Goal: Information Seeking & Learning: Learn about a topic

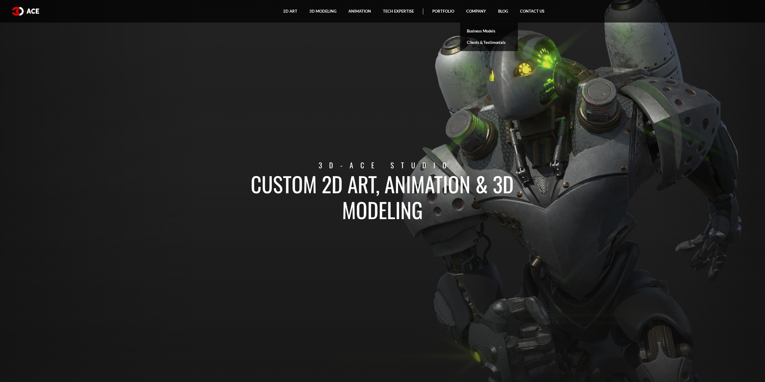
click at [484, 31] on link "Business Models" at bounding box center [489, 30] width 58 height 11
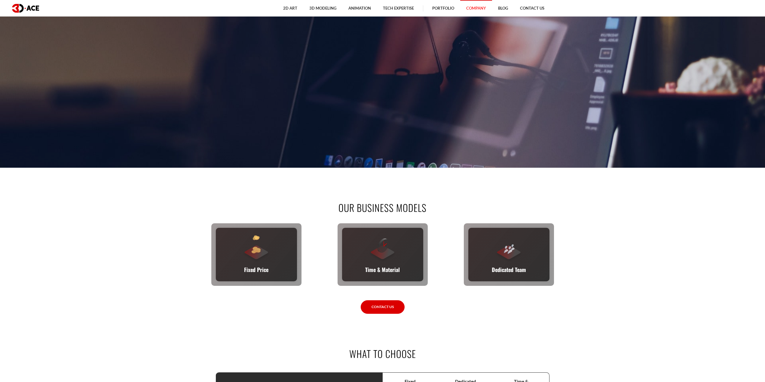
scroll to position [210, 0]
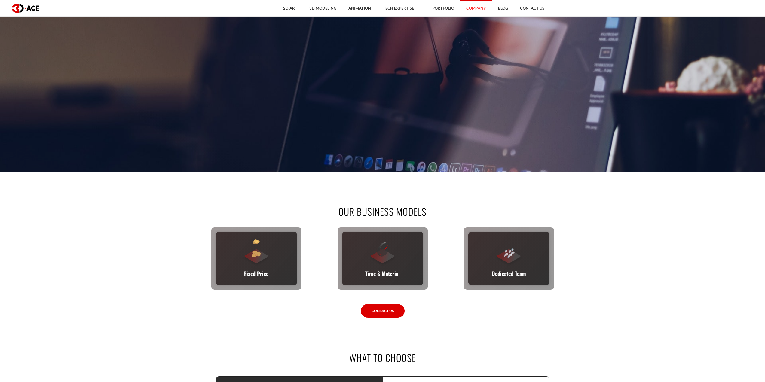
drag, startPoint x: 402, startPoint y: 266, endPoint x: 588, endPoint y: 219, distance: 192.0
click at [588, 219] on section "Our business models Fixed Price You set the budget, we stick to it. The full sc…" at bounding box center [382, 261] width 765 height 143
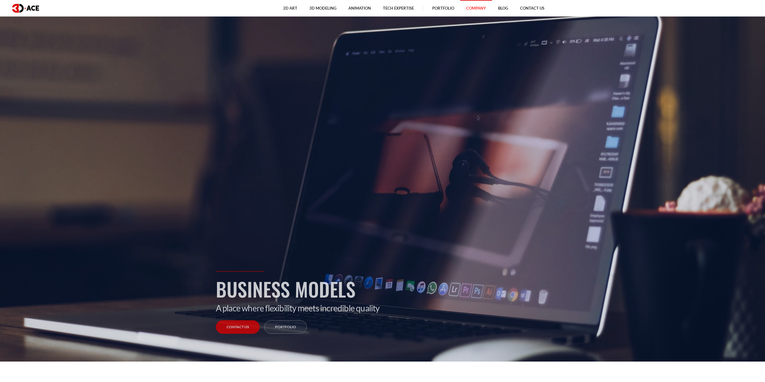
scroll to position [0, 0]
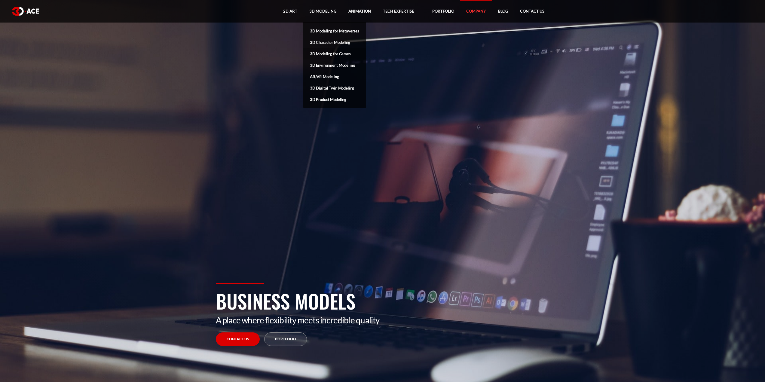
click at [334, 50] on link "3D Modeling for Games" at bounding box center [334, 53] width 63 height 11
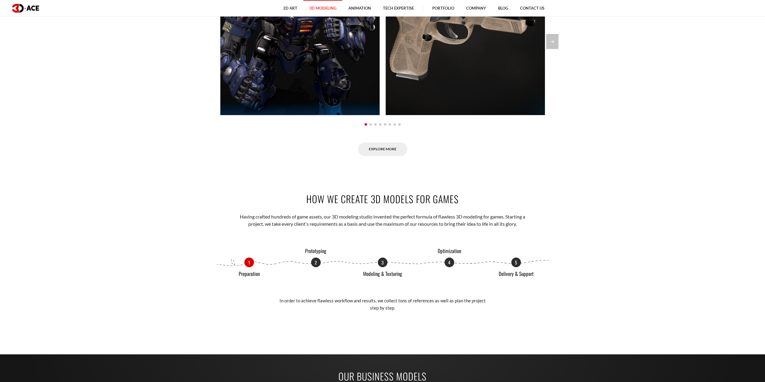
scroll to position [541, 0]
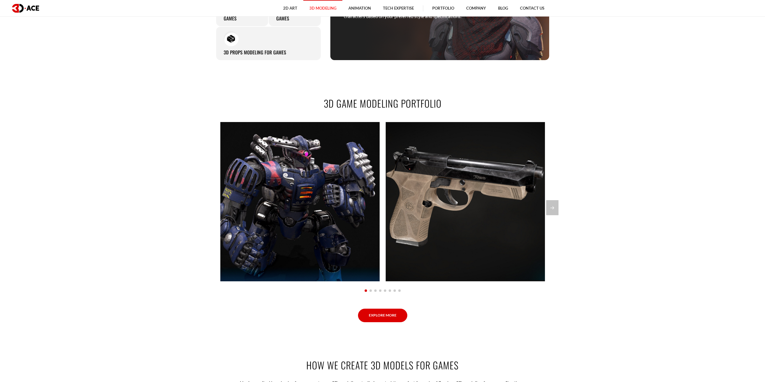
click at [387, 316] on link "Explore More" at bounding box center [382, 316] width 49 height 14
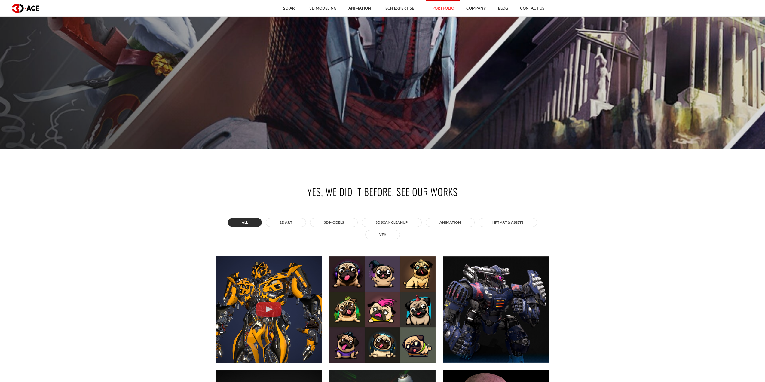
scroll to position [210, 0]
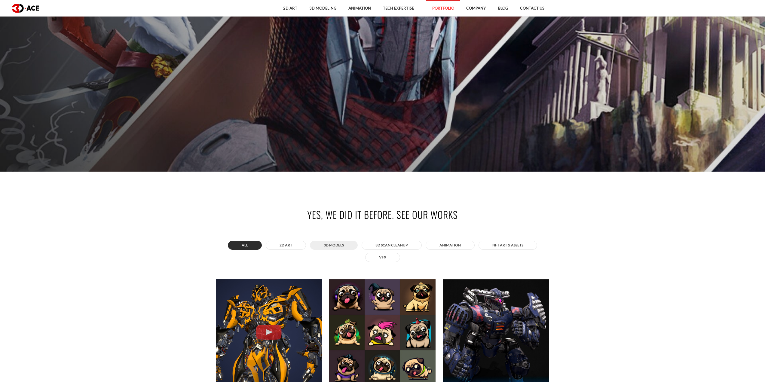
click at [345, 246] on button "3D MODELS" at bounding box center [334, 245] width 48 height 9
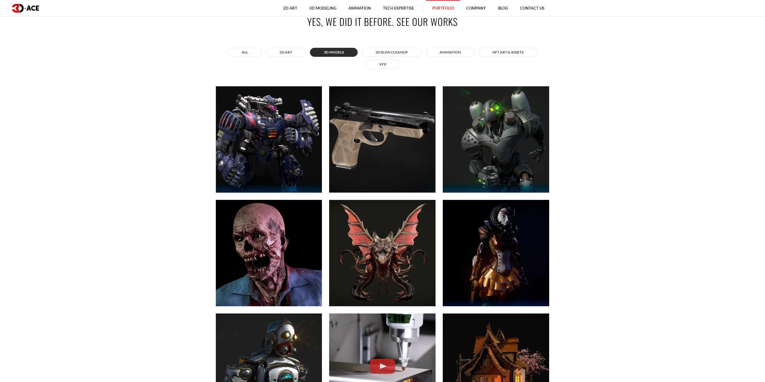
scroll to position [391, 0]
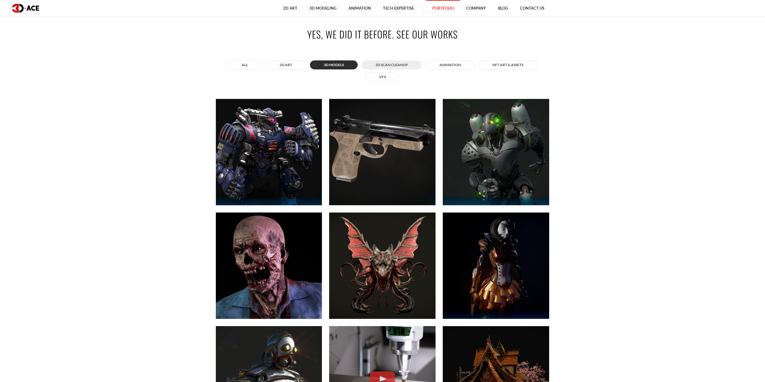
click at [402, 62] on button "3D Scan Cleanup" at bounding box center [391, 64] width 60 height 9
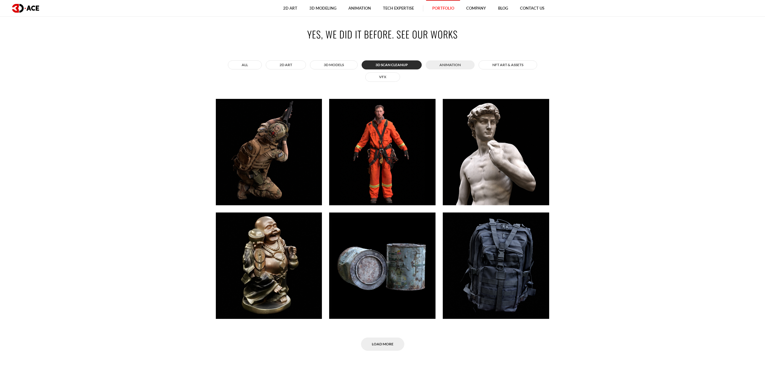
click at [446, 65] on button "ANIMATION" at bounding box center [450, 64] width 49 height 9
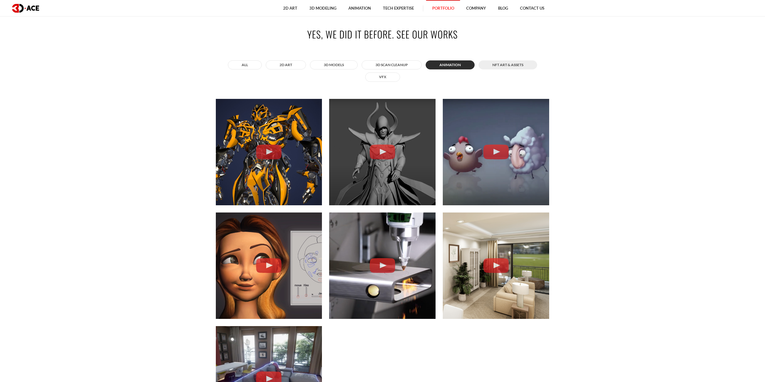
click at [499, 66] on button "NFT art & assets" at bounding box center [507, 64] width 59 height 9
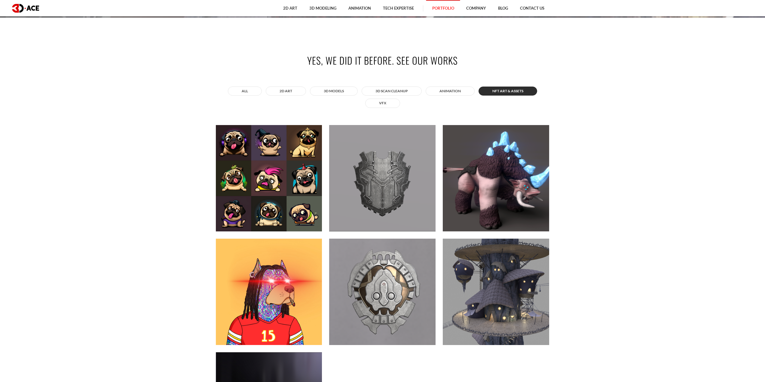
scroll to position [361, 0]
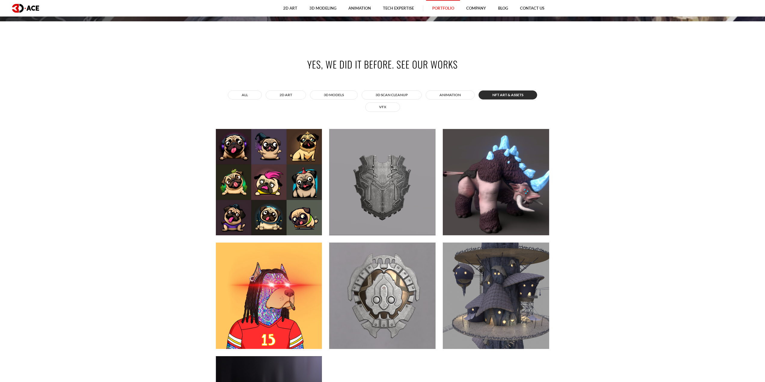
click at [381, 114] on div "All 2D ART 3D MODELS 3D Scan Cleanup ANIMATION NFT art & assets VFX Bumblebee A…" at bounding box center [383, 291] width 334 height 405
click at [384, 111] on button "VFX" at bounding box center [382, 106] width 35 height 9
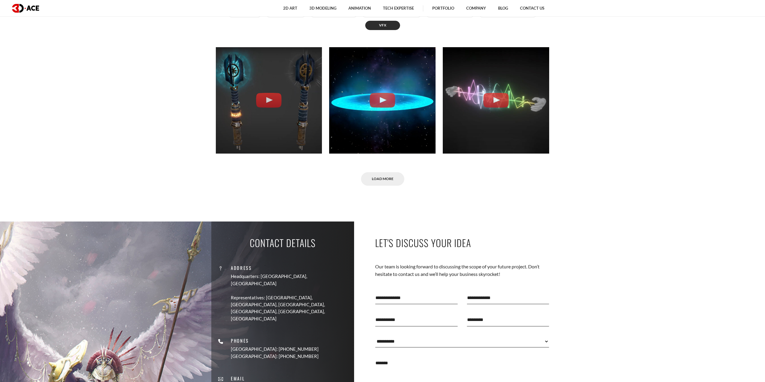
scroll to position [441, 0]
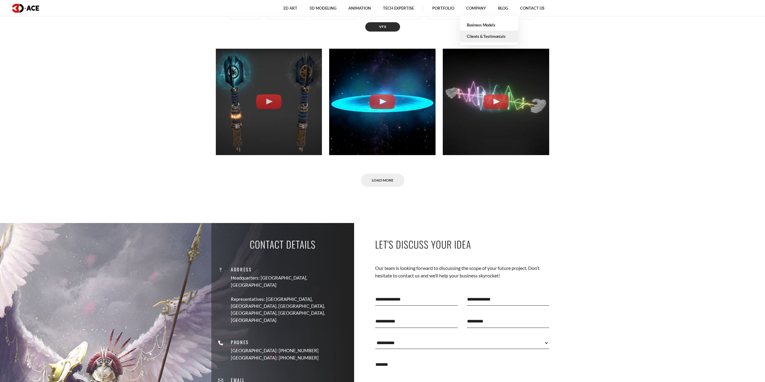
click at [488, 38] on link "Clients & Testimonials" at bounding box center [489, 36] width 58 height 11
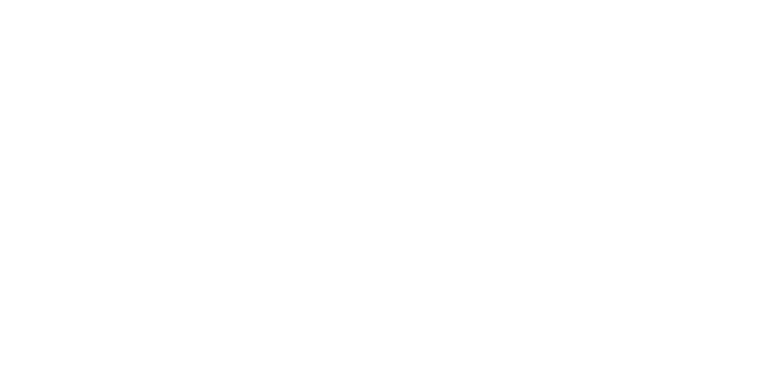
scroll to position [120, 0]
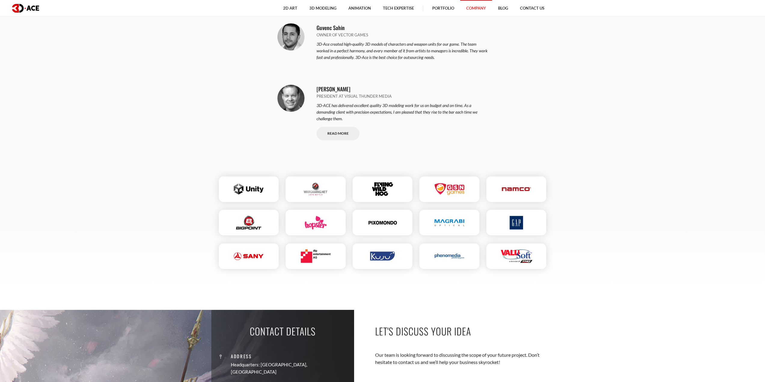
scroll to position [841, 0]
